Goal: Task Accomplishment & Management: Use online tool/utility

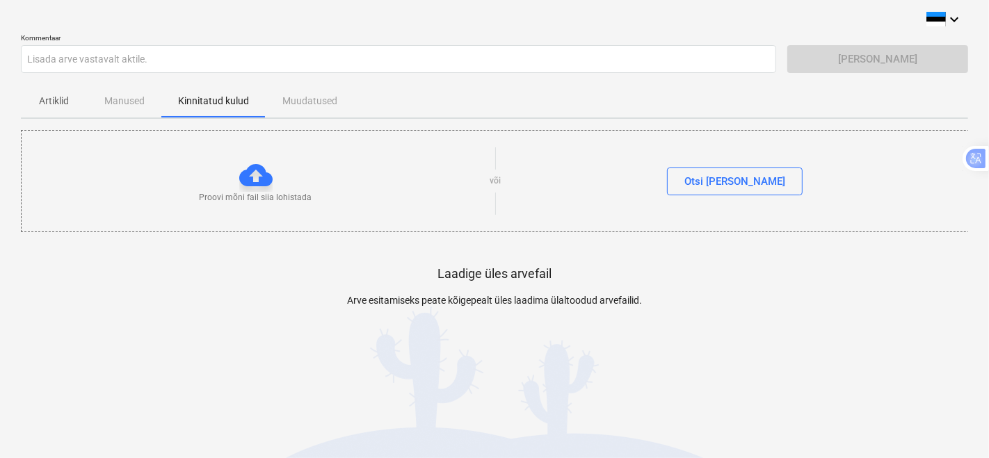
click at [223, 305] on div "Laadige üles arvefail Arve esitamiseks peate kõigepealt üles laadima ülaltoodud…" at bounding box center [494, 297] width 947 height 131
click at [726, 185] on div "Otsi [PERSON_NAME]" at bounding box center [734, 182] width 101 height 18
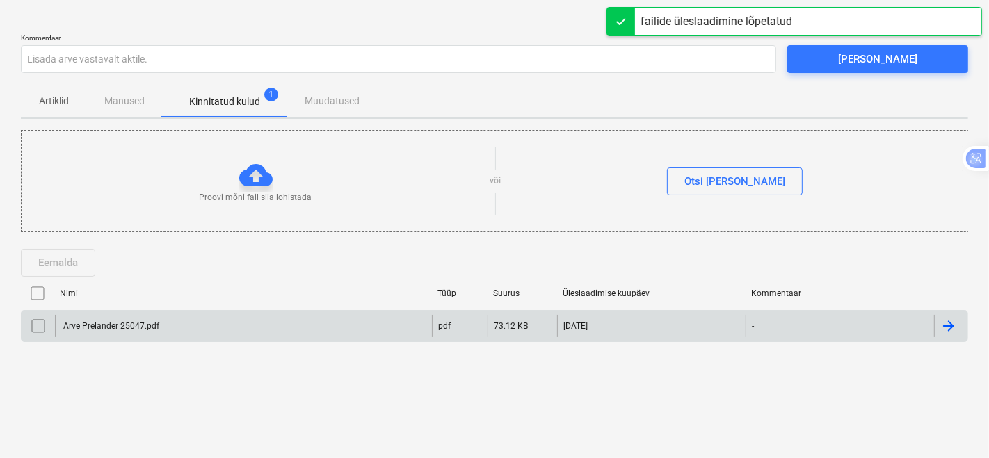
click at [81, 328] on div "Arve Prelander 25047.pdf" at bounding box center [110, 326] width 98 height 10
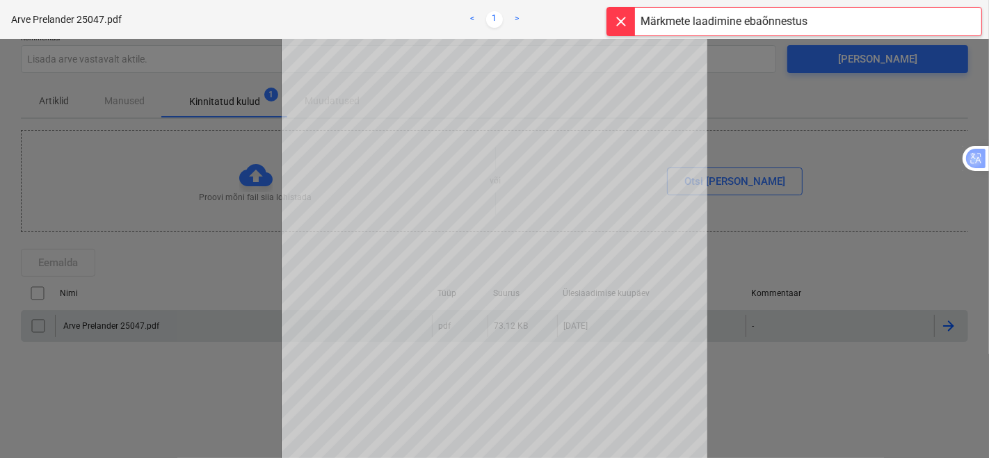
click at [624, 29] on div at bounding box center [621, 22] width 28 height 28
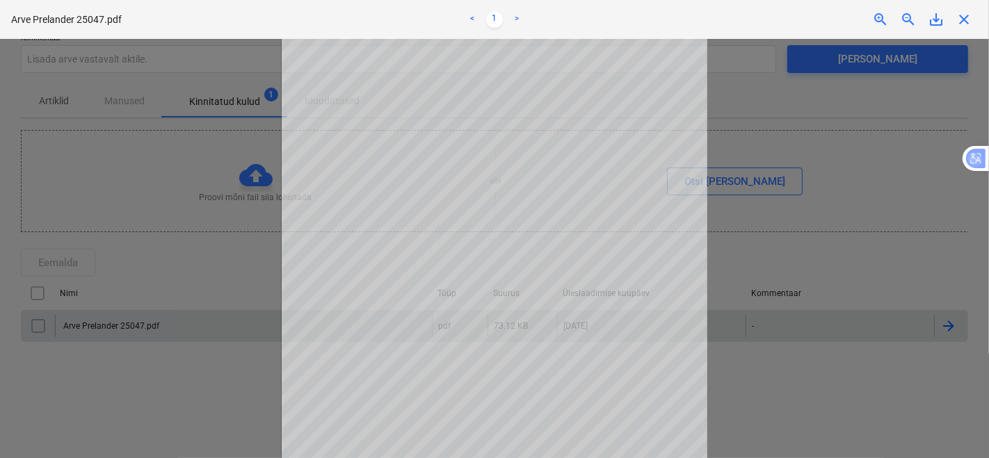
click at [140, 279] on div at bounding box center [494, 248] width 989 height 419
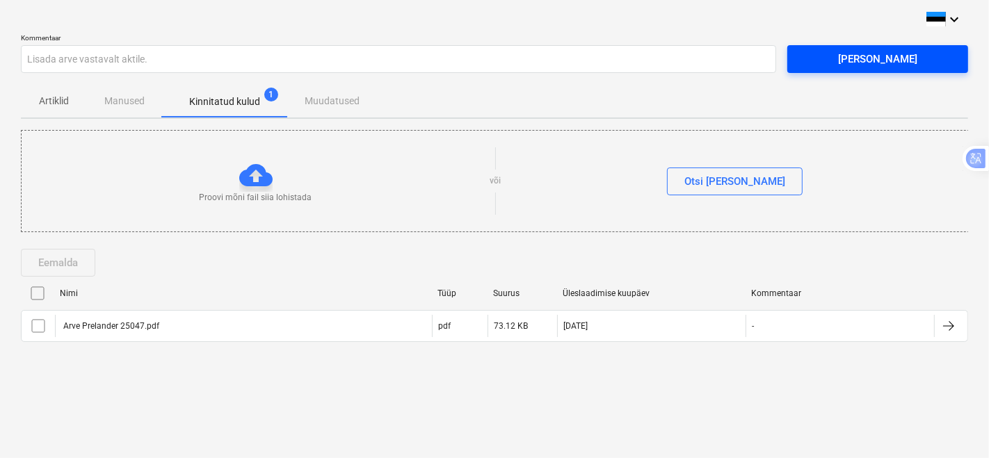
click at [839, 65] on span "[PERSON_NAME]" at bounding box center [877, 59] width 147 height 18
